Goal: Task Accomplishment & Management: Complete application form

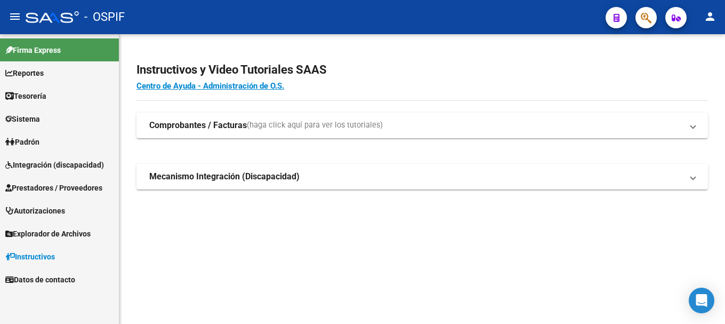
click at [62, 187] on span "Prestadores / Proveedores" at bounding box center [53, 188] width 97 height 12
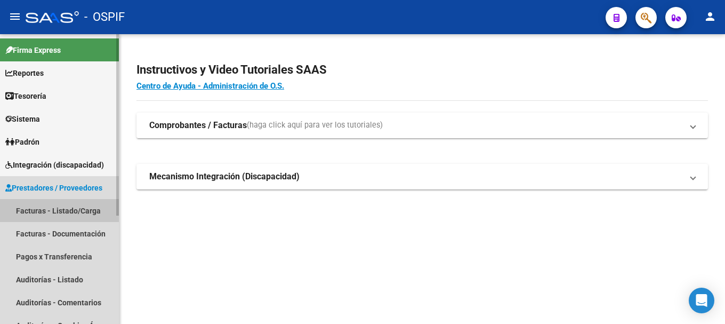
click at [49, 211] on link "Facturas - Listado/Carga" at bounding box center [59, 210] width 119 height 23
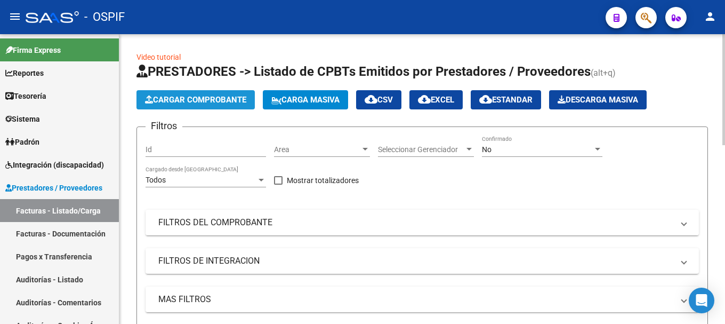
click at [223, 99] on span "Cargar Comprobante" at bounding box center [195, 100] width 101 height 10
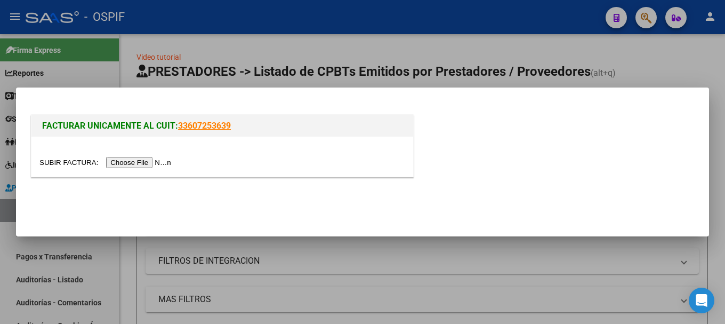
click at [153, 164] on input "file" at bounding box center [106, 162] width 135 height 11
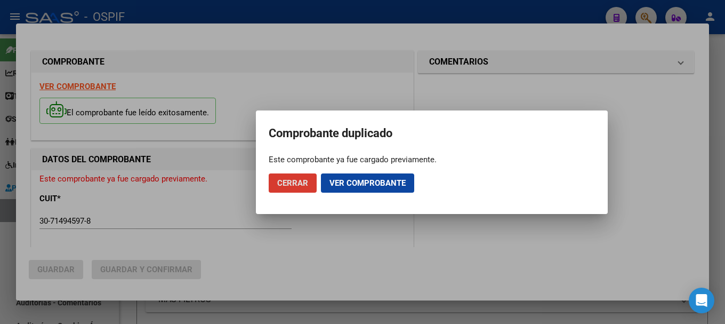
click at [333, 183] on span "Ver comprobante" at bounding box center [368, 183] width 76 height 10
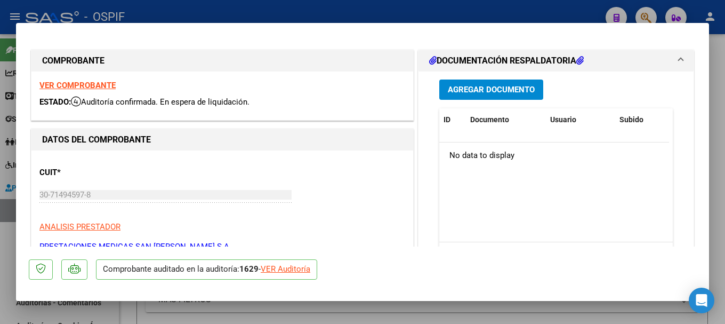
click at [219, 7] on div at bounding box center [362, 162] width 725 height 324
type input "$ 0,00"
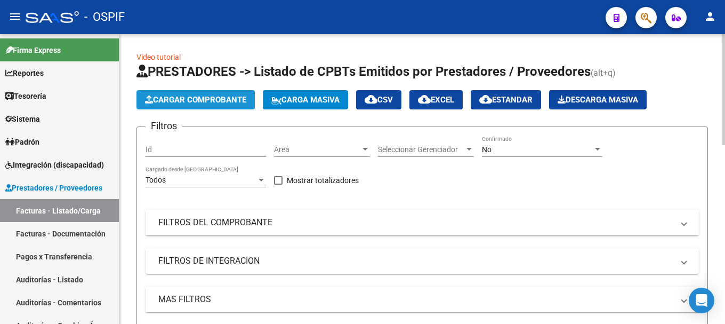
click at [193, 97] on span "Cargar Comprobante" at bounding box center [195, 100] width 101 height 10
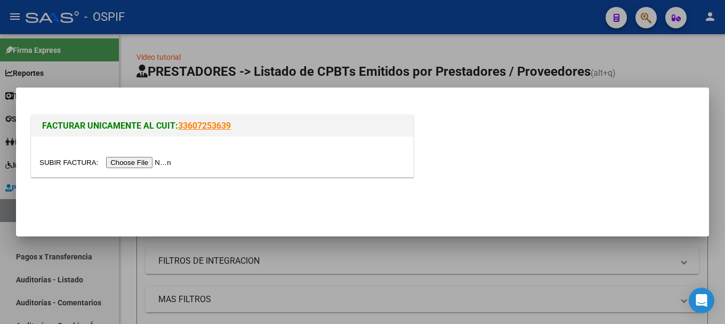
click at [152, 162] on input "file" at bounding box center [106, 162] width 135 height 11
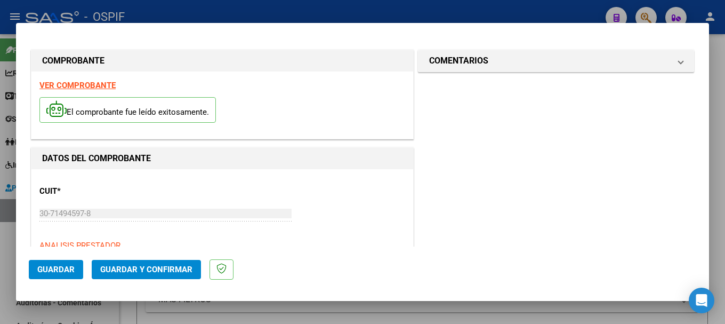
click at [96, 85] on strong "VER COMPROBANTE" at bounding box center [77, 86] width 76 height 10
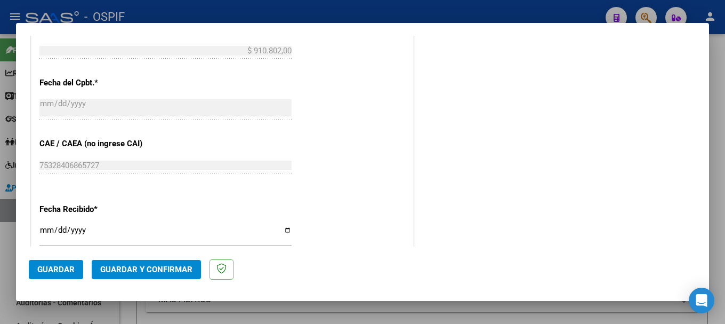
scroll to position [533, 0]
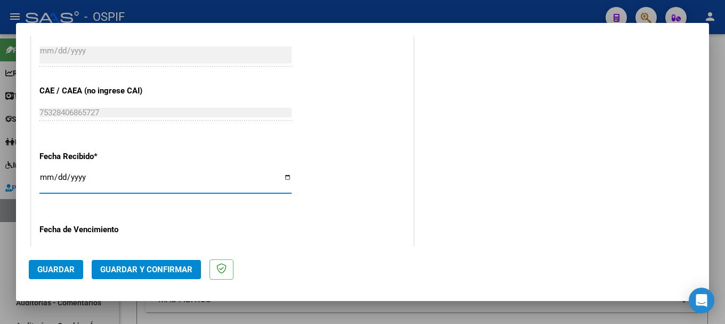
click at [283, 179] on input "[DATE]" at bounding box center [165, 181] width 252 height 17
type input "[DATE]"
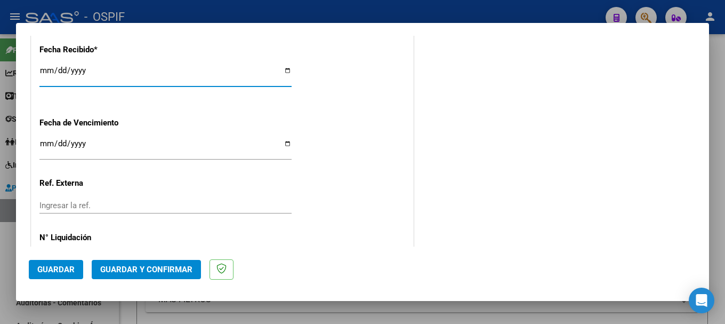
scroll to position [682, 0]
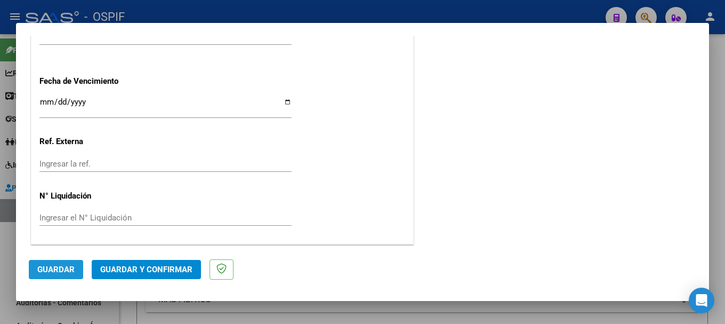
click at [51, 270] on span "Guardar" at bounding box center [55, 270] width 37 height 10
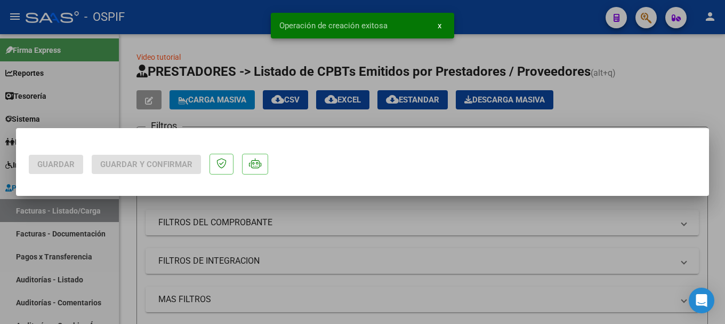
scroll to position [0, 0]
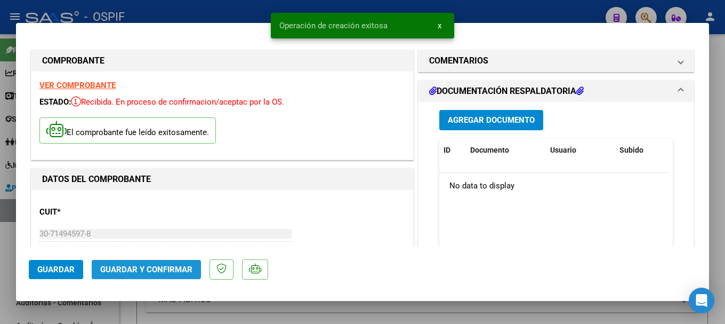
click at [159, 267] on span "Guardar y Confirmar" at bounding box center [146, 270] width 92 height 10
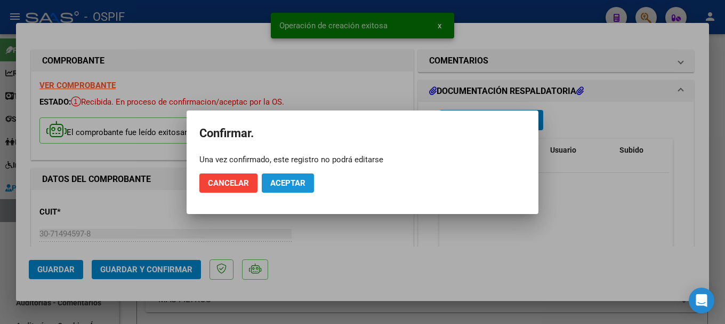
drag, startPoint x: 284, startPoint y: 180, endPoint x: 224, endPoint y: 78, distance: 117.6
click at [284, 179] on span "Aceptar" at bounding box center [287, 183] width 35 height 10
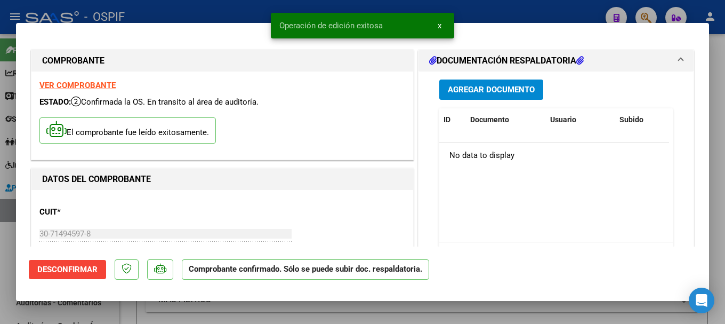
click at [198, 7] on div at bounding box center [362, 162] width 725 height 324
type input "$ 0,00"
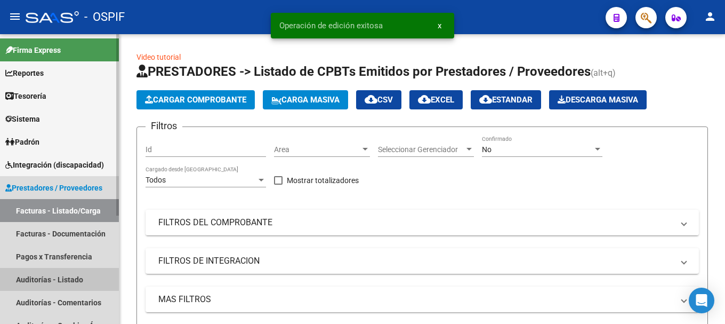
click at [63, 274] on link "Auditorías - Listado" at bounding box center [59, 279] width 119 height 23
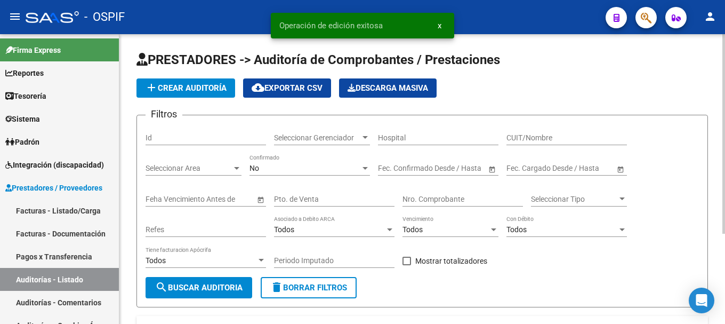
click at [204, 88] on span "add Crear Auditoría" at bounding box center [186, 88] width 82 height 10
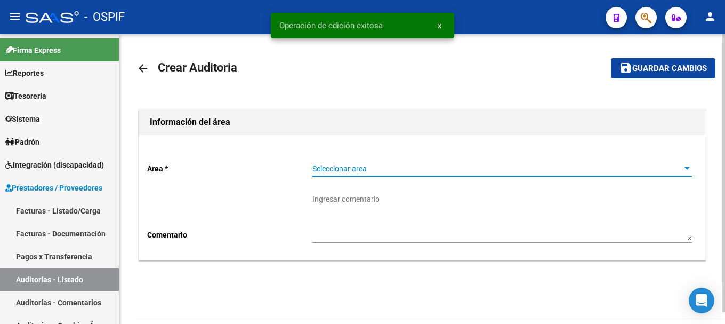
click at [686, 167] on div at bounding box center [687, 168] width 5 height 3
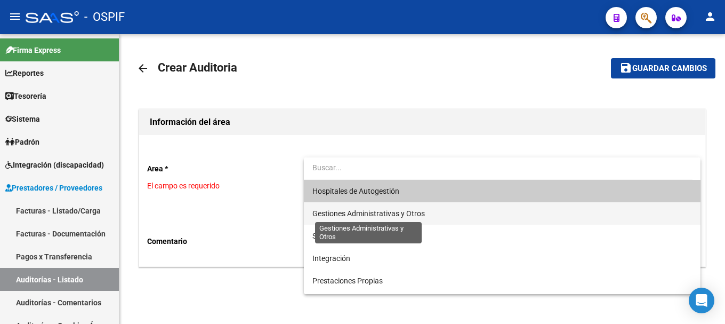
click at [361, 212] on span "Gestiones Administrativas y Otros" at bounding box center [369, 213] width 113 height 9
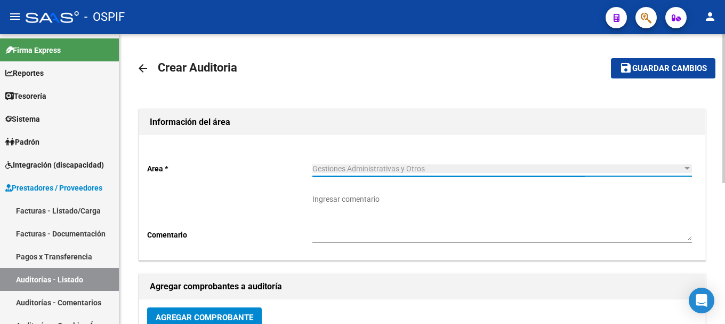
click at [361, 225] on textarea "Ingresar comentario" at bounding box center [503, 217] width 380 height 47
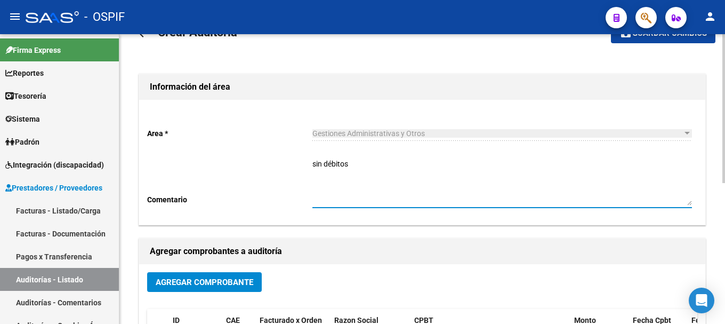
scroll to position [53, 0]
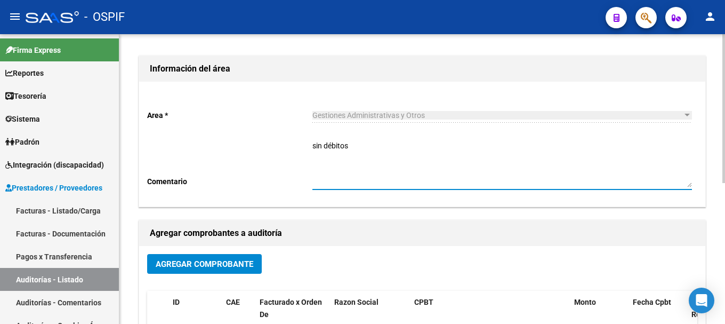
type textarea "sin débitos"
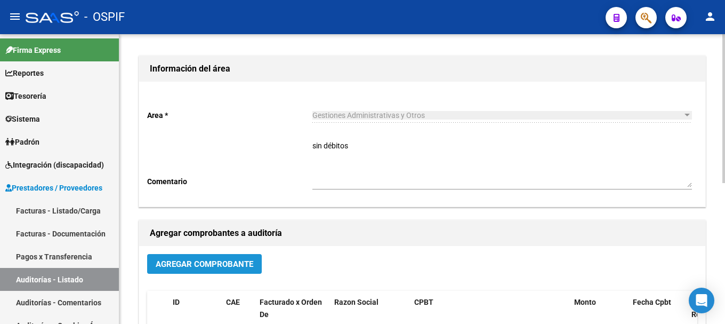
click at [212, 264] on span "Agregar Comprobante" at bounding box center [205, 264] width 98 height 10
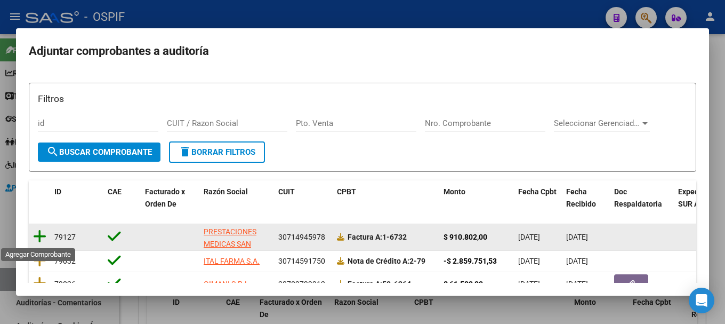
click at [37, 236] on icon at bounding box center [39, 236] width 13 height 15
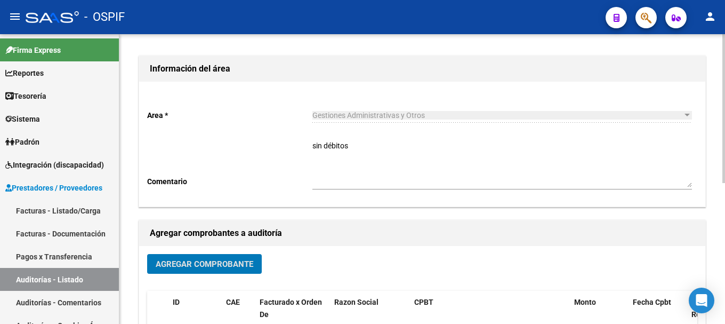
scroll to position [0, 0]
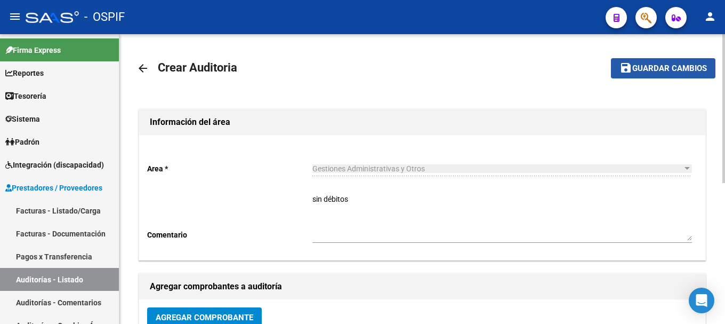
click at [656, 66] on span "Guardar cambios" at bounding box center [670, 69] width 75 height 10
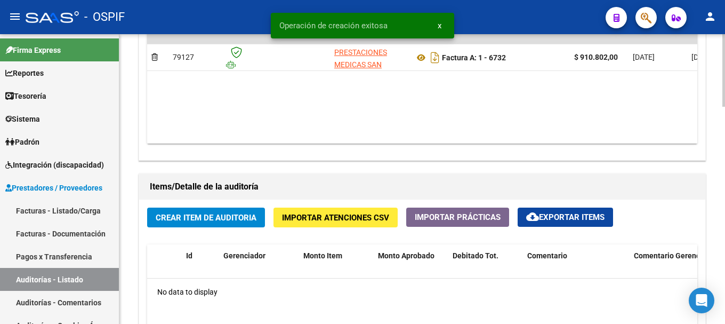
scroll to position [640, 0]
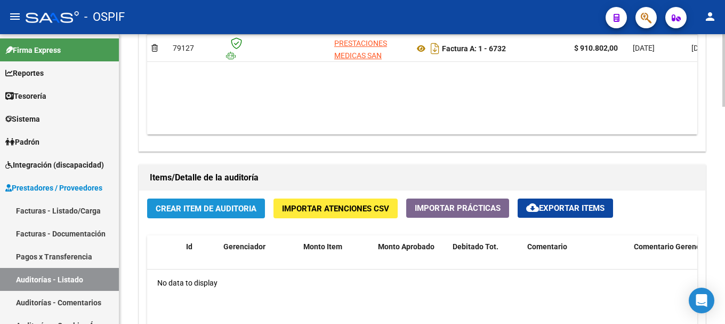
click at [196, 207] on span "Crear Item de Auditoria" at bounding box center [206, 209] width 101 height 10
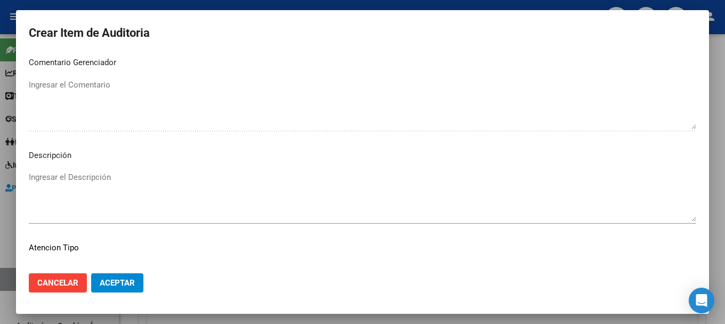
scroll to position [533, 0]
click at [114, 282] on span "Aceptar" at bounding box center [117, 283] width 35 height 10
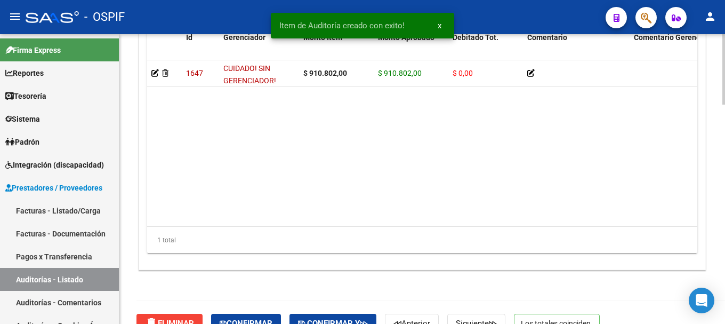
scroll to position [900, 0]
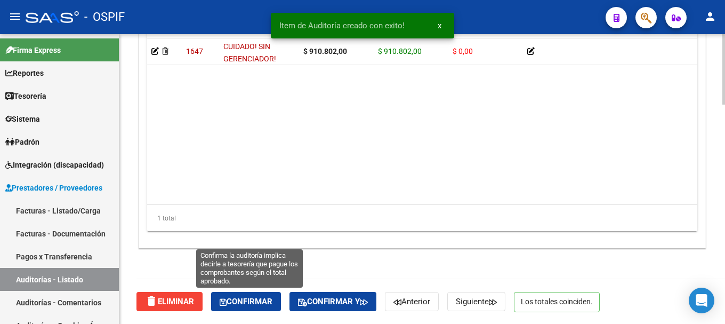
click at [245, 301] on span "Confirmar" at bounding box center [246, 302] width 53 height 10
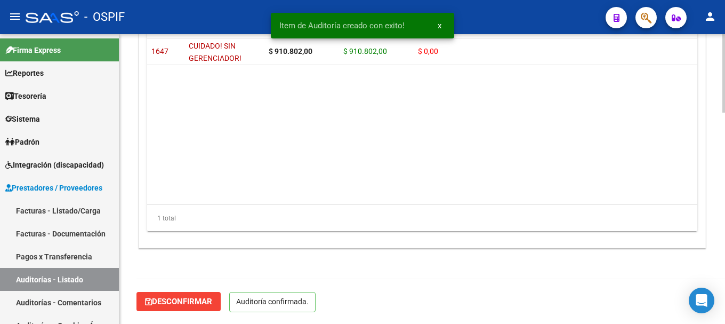
scroll to position [779, 0]
type input "202508"
click at [228, 16] on div "- OSPIF" at bounding box center [312, 16] width 572 height 23
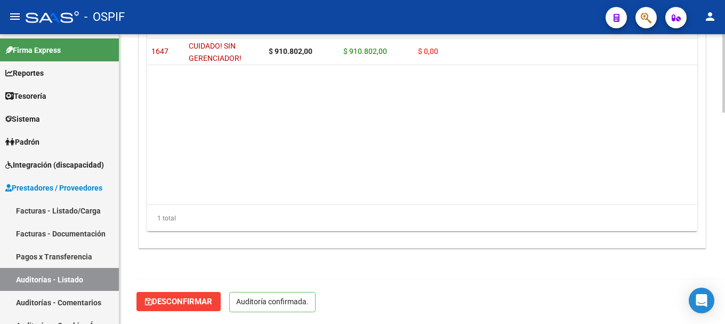
click at [189, 14] on div "- OSPIF" at bounding box center [312, 16] width 572 height 23
